Goal: Complete application form: Complete application form

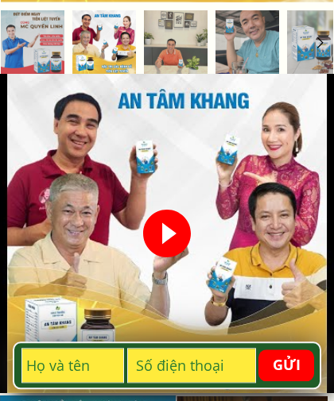
scroll to position [546, 0]
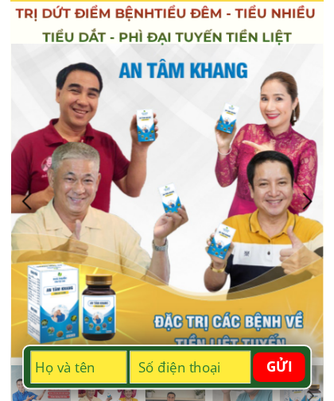
scroll to position [167, 0]
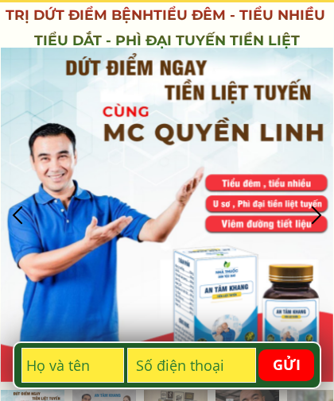
click at [83, 362] on input "text" at bounding box center [72, 365] width 101 height 33
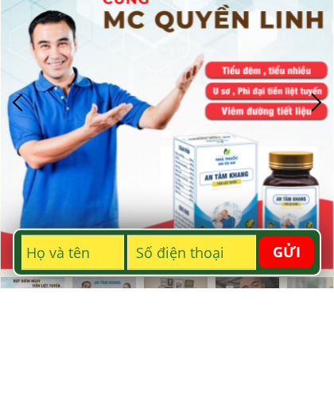
scroll to position [274, 0]
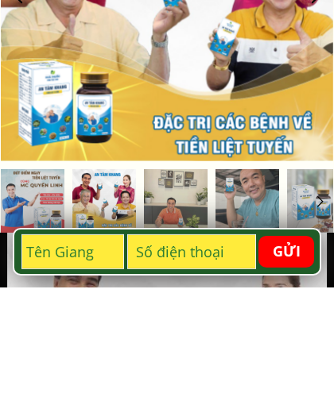
type input "Tên Giang"
click at [182, 349] on input "tel" at bounding box center [191, 365] width 126 height 33
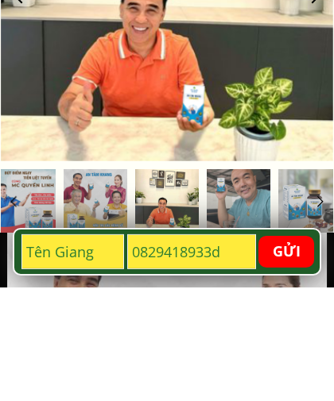
type input "0829418933"
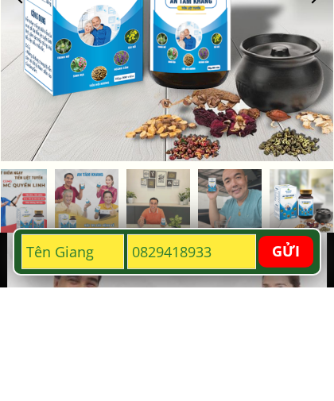
scroll to position [388, 0]
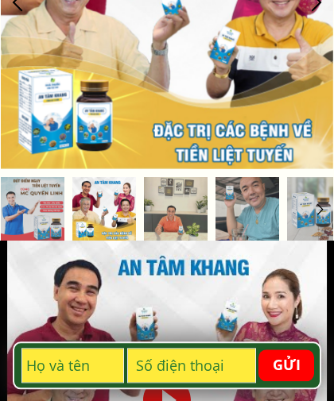
scroll to position [379, 0]
